Goal: Book appointment/travel/reservation

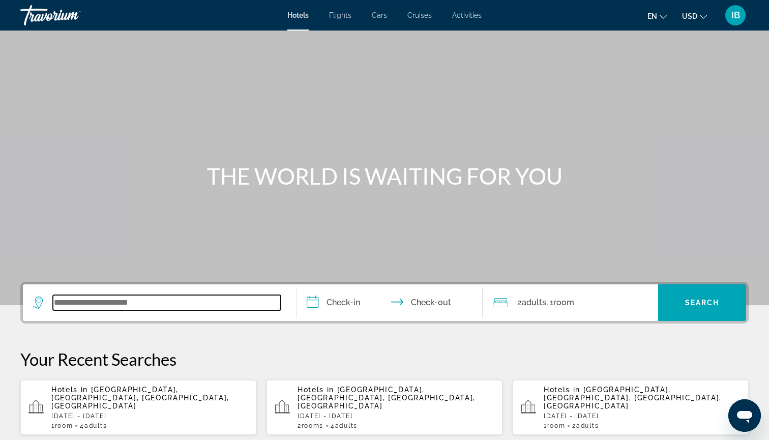
click at [165, 304] on input "Search widget" at bounding box center [167, 302] width 228 height 15
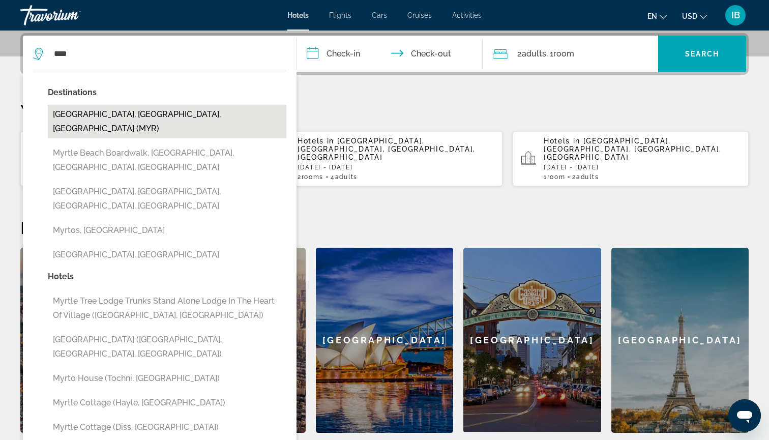
drag, startPoint x: 165, startPoint y: 304, endPoint x: 112, endPoint y: 112, distance: 198.9
click at [112, 112] on button "Myrtle Beach, SC, United States (MYR)" at bounding box center [167, 122] width 239 height 34
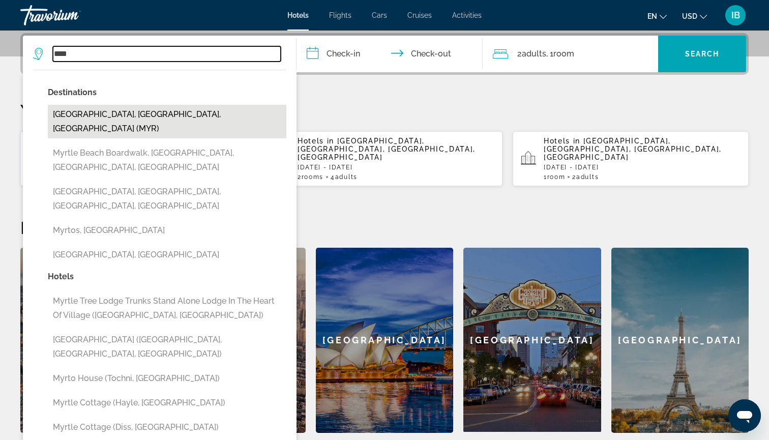
type input "**********"
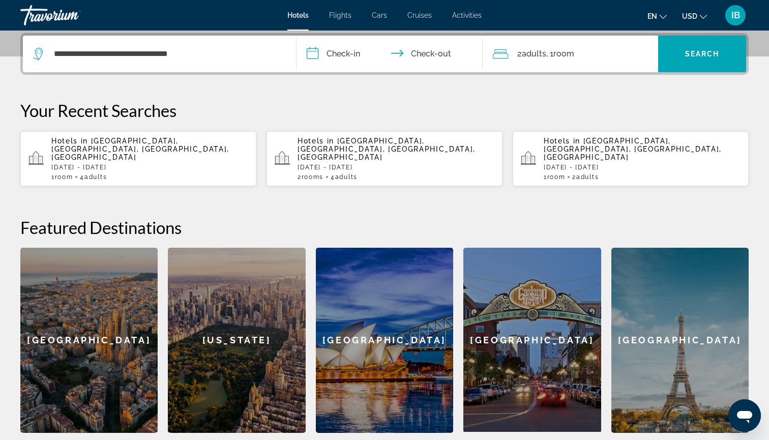
click at [340, 52] on input "**********" at bounding box center [391, 56] width 190 height 40
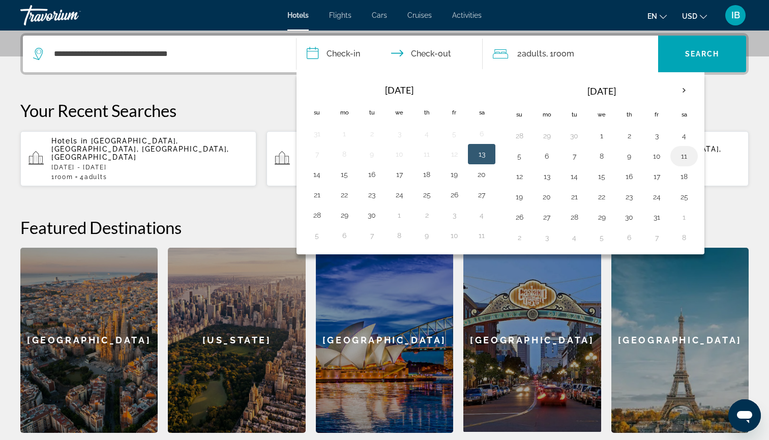
click at [683, 157] on button "11" at bounding box center [684, 156] width 16 height 14
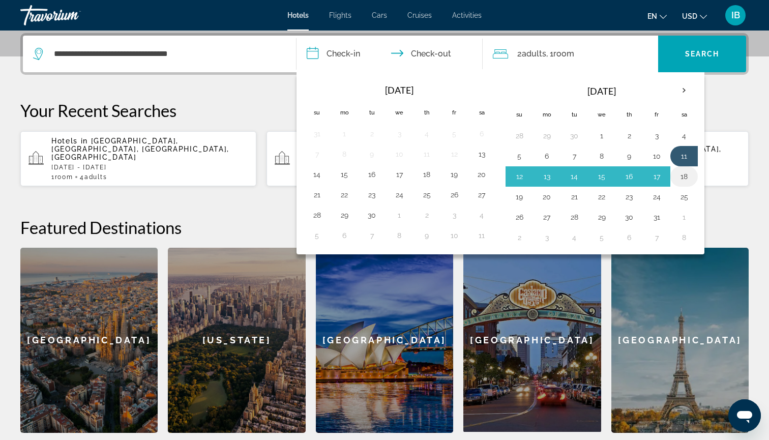
click at [682, 175] on button "18" at bounding box center [684, 176] width 16 height 14
type input "**********"
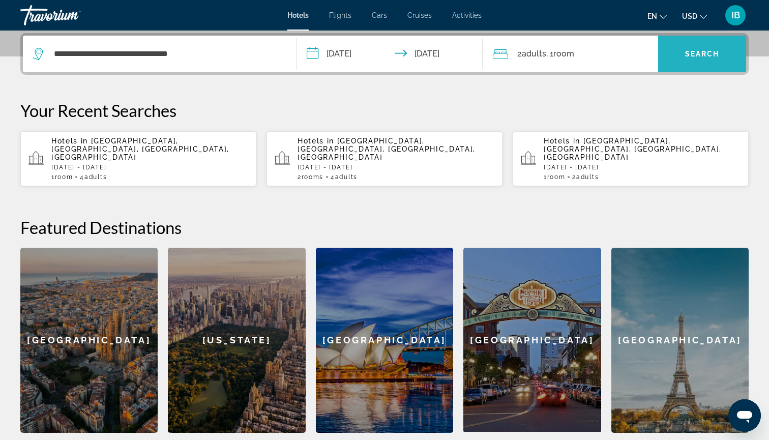
click at [702, 57] on span "Search" at bounding box center [702, 54] width 35 height 8
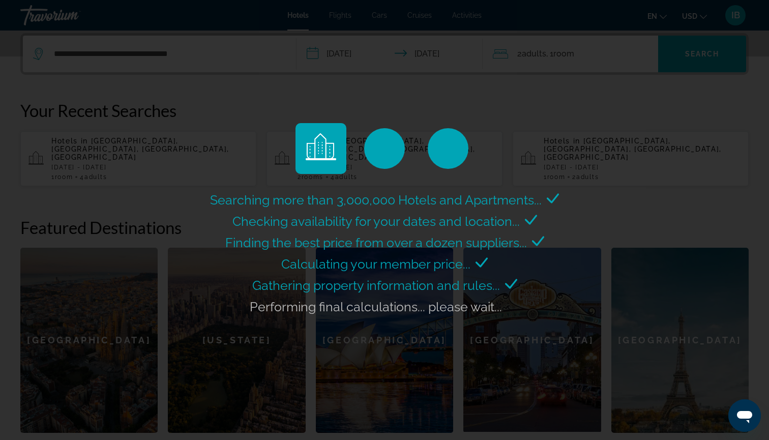
scroll to position [0, 0]
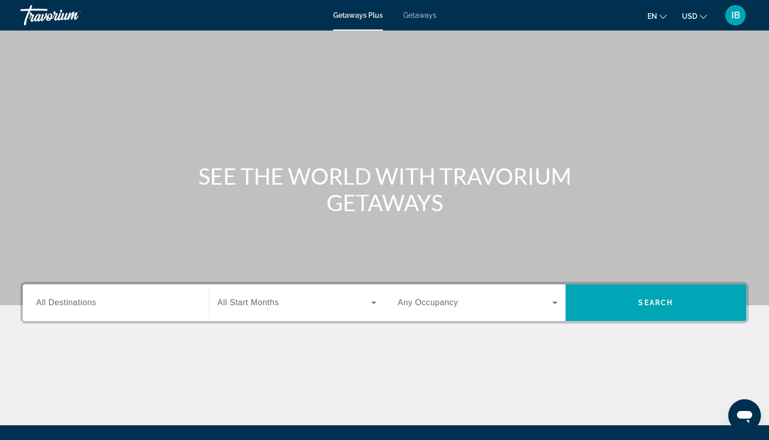
click at [426, 5] on div "Getaways Plus Getaways en English Español Français Italiano Português русский U…" at bounding box center [384, 15] width 769 height 26
click at [423, 15] on span "Getaways" at bounding box center [419, 15] width 33 height 8
click at [83, 303] on span "All Destinations" at bounding box center [66, 302] width 60 height 9
click at [83, 303] on input "Destination All Destinations" at bounding box center [116, 303] width 160 height 12
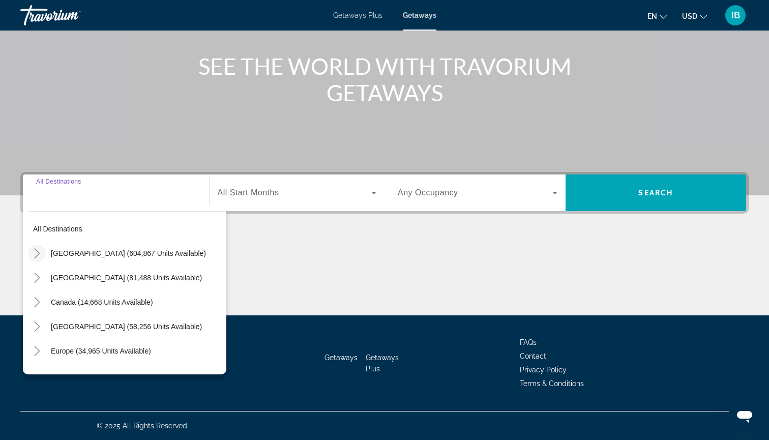
click at [39, 253] on icon "Toggle United States (604,867 units available)" at bounding box center [37, 253] width 6 height 10
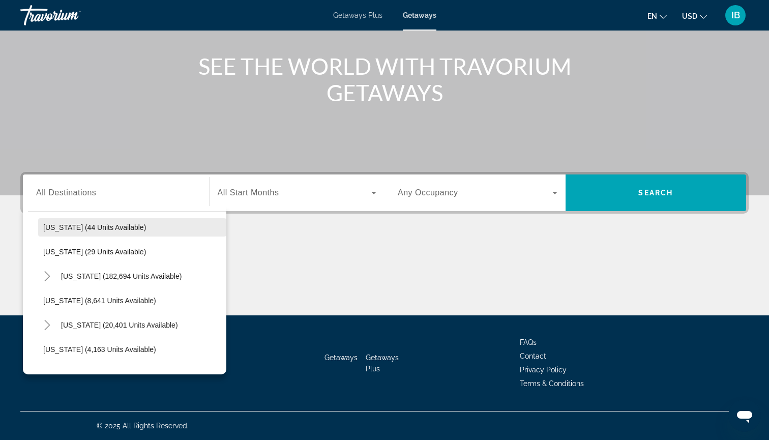
scroll to position [146, 0]
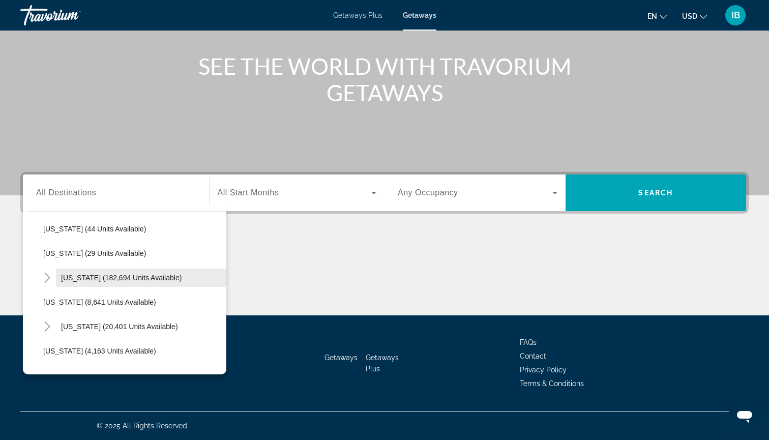
click at [74, 277] on span "[US_STATE] (182,694 units available)" at bounding box center [121, 278] width 121 height 8
type input "**********"
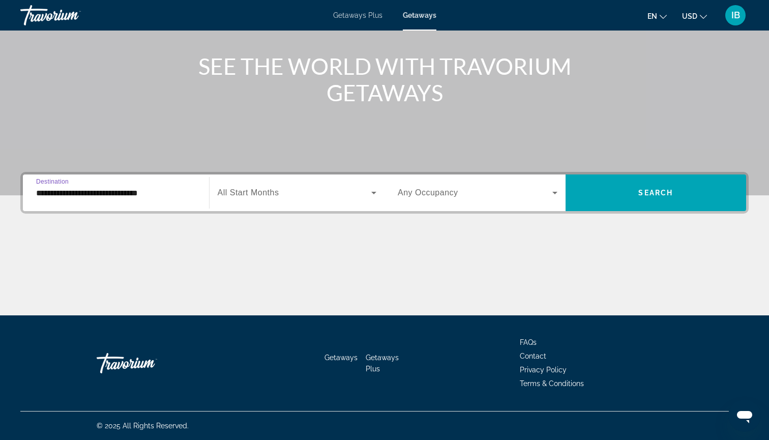
click at [264, 192] on span "All Start Months" at bounding box center [249, 192] width 62 height 9
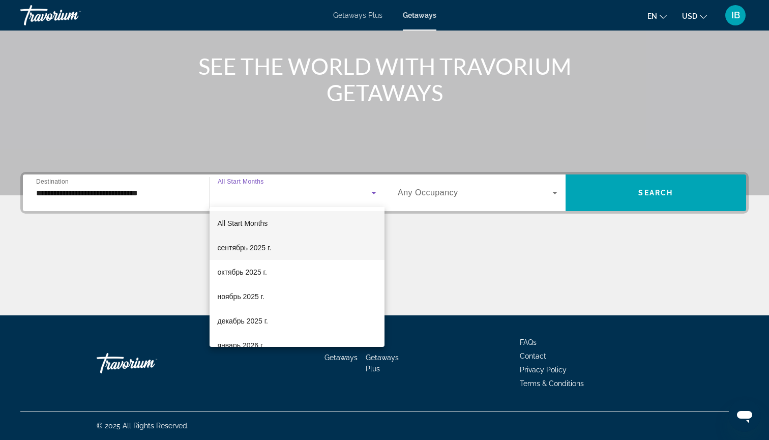
click at [225, 249] on span "сентябрь 2025 г." at bounding box center [245, 248] width 54 height 12
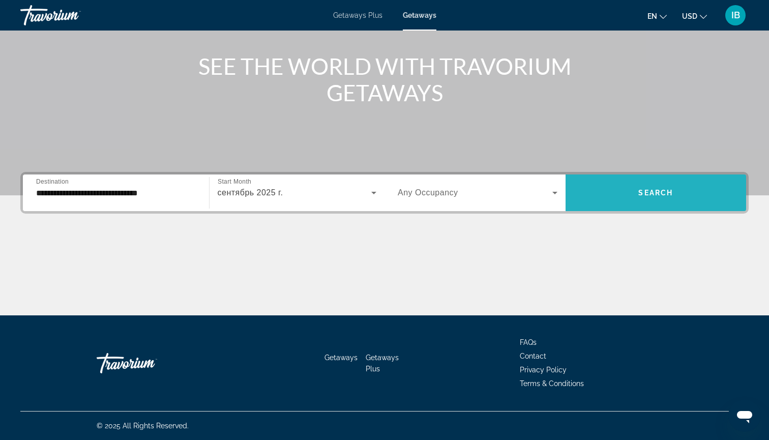
click at [614, 182] on span "Search widget" at bounding box center [656, 193] width 181 height 24
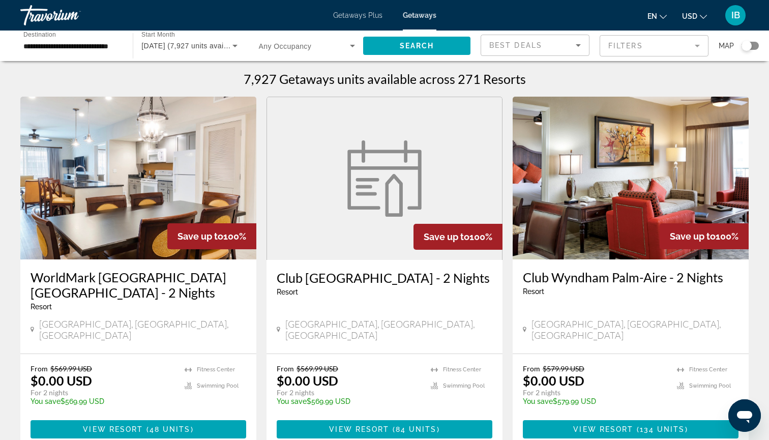
click at [645, 48] on mat-form-field "Filters" at bounding box center [654, 45] width 109 height 21
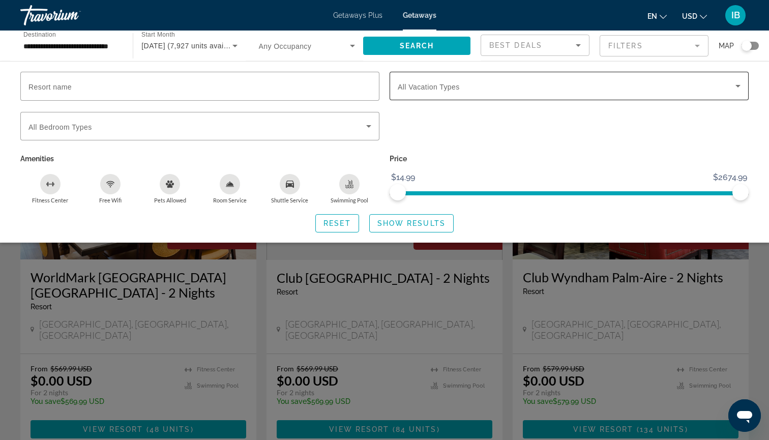
click at [437, 94] on div "Search widget" at bounding box center [569, 86] width 343 height 28
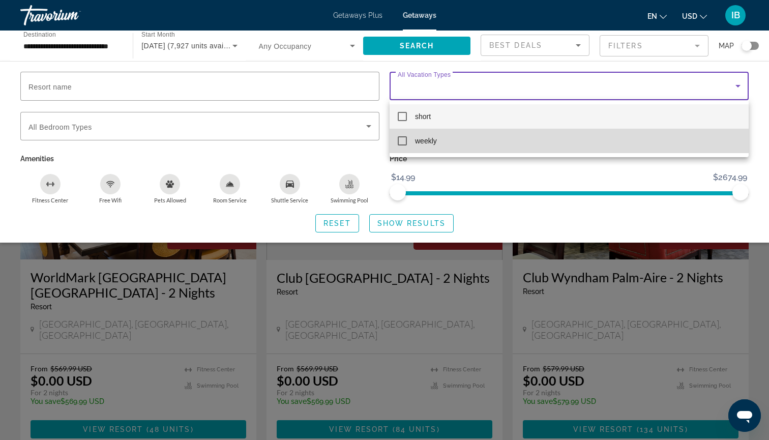
click at [419, 146] on span "weekly" at bounding box center [426, 141] width 22 height 12
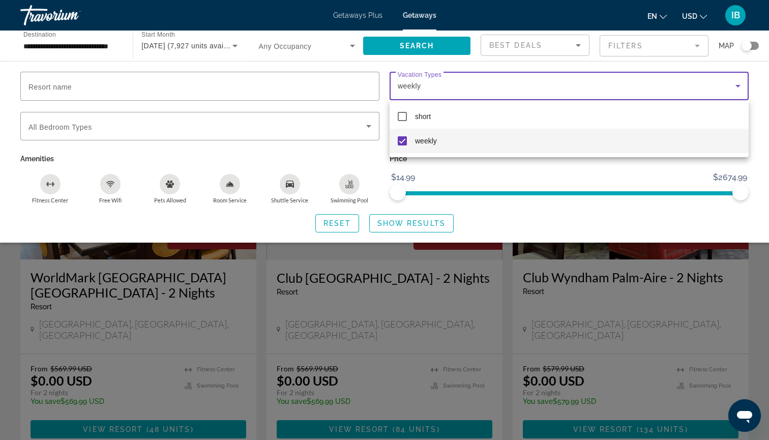
click at [432, 225] on div at bounding box center [384, 220] width 769 height 440
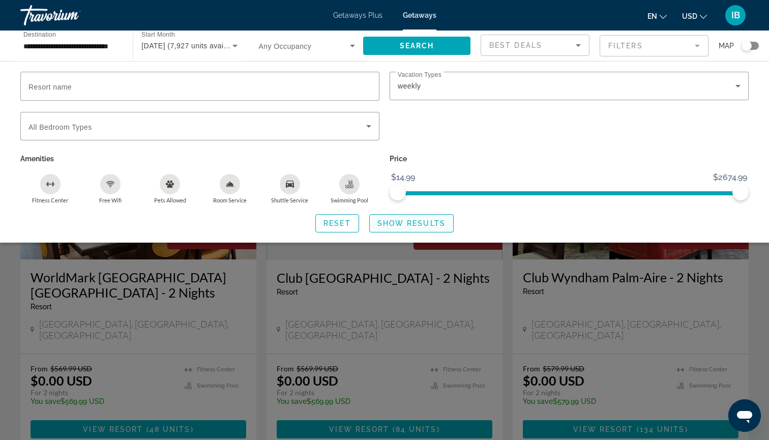
click at [425, 220] on span "Search widget" at bounding box center [411, 223] width 83 height 24
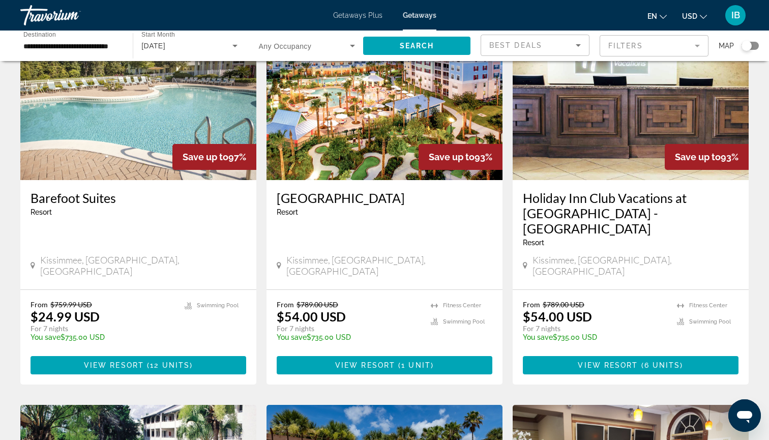
scroll to position [156, 0]
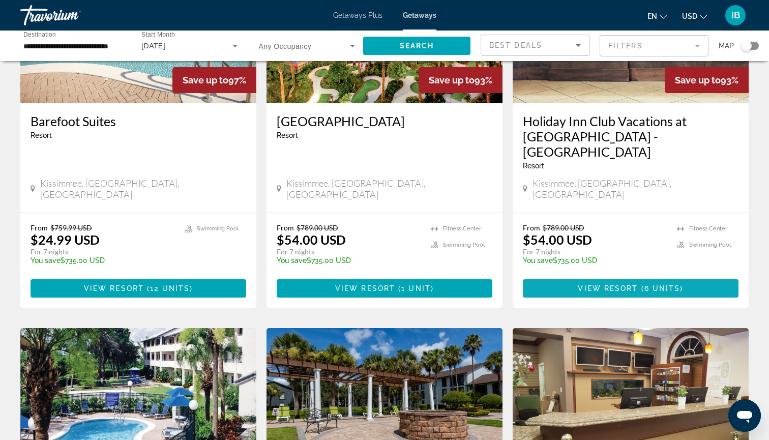
click at [557, 276] on span "Main content" at bounding box center [631, 288] width 216 height 24
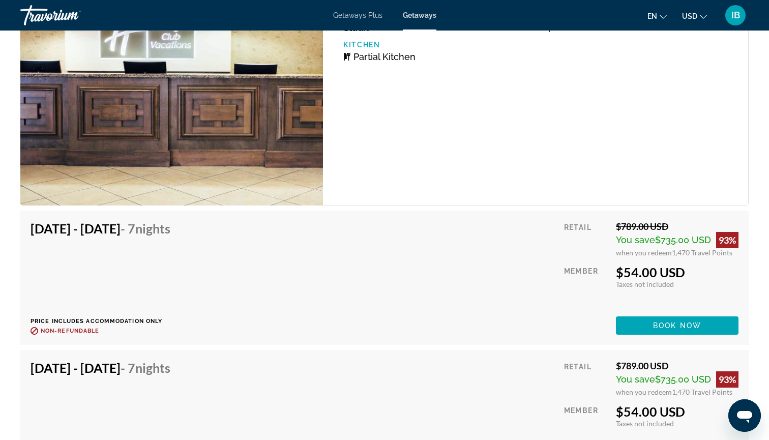
scroll to position [2180, 0]
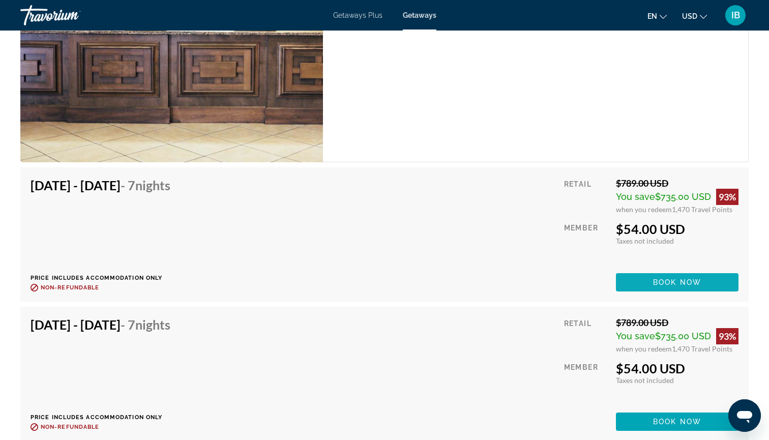
click at [667, 282] on span "Main content" at bounding box center [677, 282] width 123 height 24
